Goal: Task Accomplishment & Management: Complete application form

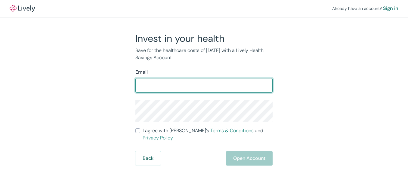
click at [185, 89] on input "Email" at bounding box center [203, 85] width 137 height 12
type input "[EMAIL_ADDRESS][DOMAIN_NAME]"
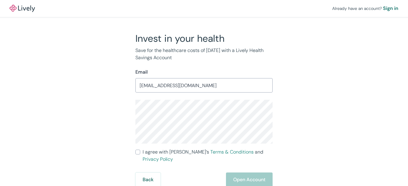
click at [140, 154] on input "I agree with Lively’s Terms & Conditions and Privacy Policy" at bounding box center [137, 152] width 5 height 5
checkbox input "true"
click at [245, 175] on button "Open Account" at bounding box center [249, 180] width 47 height 14
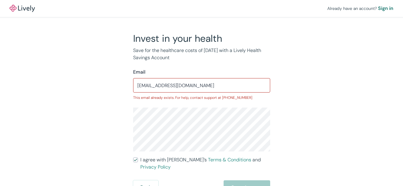
click at [219, 87] on input "[EMAIL_ADDRESS][DOMAIN_NAME]" at bounding box center [201, 85] width 137 height 12
drag, startPoint x: 214, startPoint y: 83, endPoint x: 101, endPoint y: 67, distance: 114.7
click at [101, 67] on div "Invest in your health Save for the healthcare costs of [DATE] with a Lively Hea…" at bounding box center [198, 113] width 289 height 162
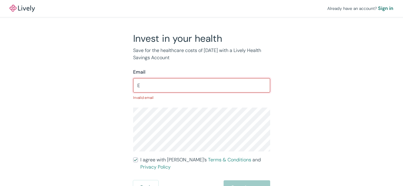
type input "[EMAIL_ADDRESS][DOMAIN_NAME]"
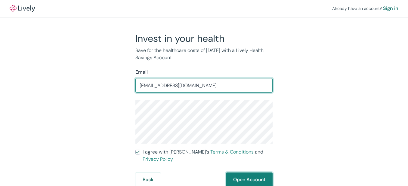
click at [255, 174] on button "Open Account" at bounding box center [249, 180] width 47 height 14
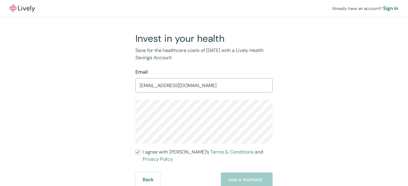
click at [312, 127] on div "Invest in your health Save for the healthcare costs of [DATE] with a Lively Hea…" at bounding box center [200, 109] width 289 height 155
click at [152, 173] on button "Back" at bounding box center [147, 180] width 25 height 14
